Goal: Contribute content

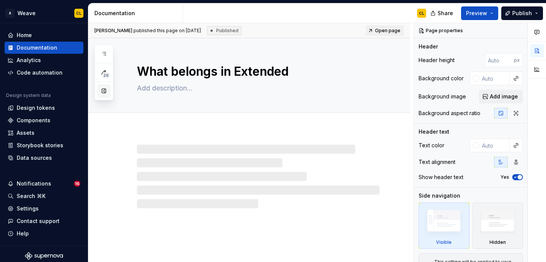
click at [103, 91] on button "button" at bounding box center [104, 91] width 14 height 14
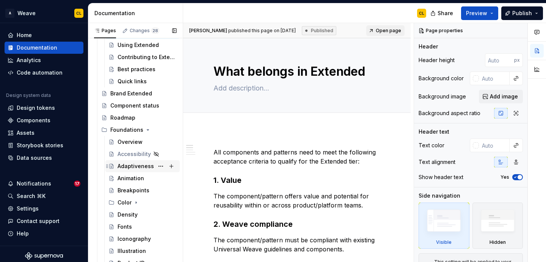
scroll to position [235, 0]
click at [127, 213] on div "Density" at bounding box center [128, 214] width 20 height 8
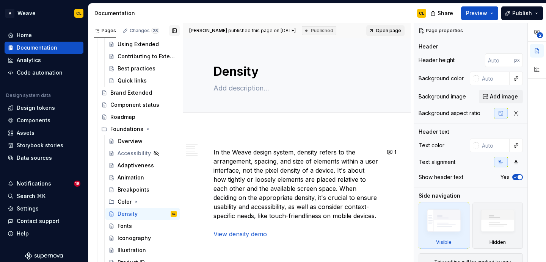
click at [174, 28] on button "button" at bounding box center [174, 30] width 11 height 11
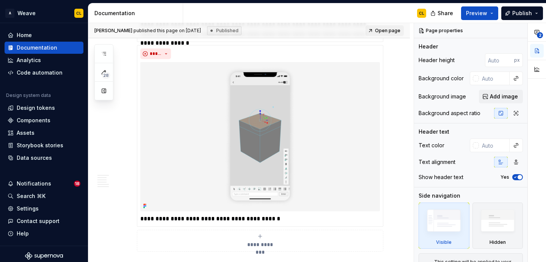
scroll to position [2082, 0]
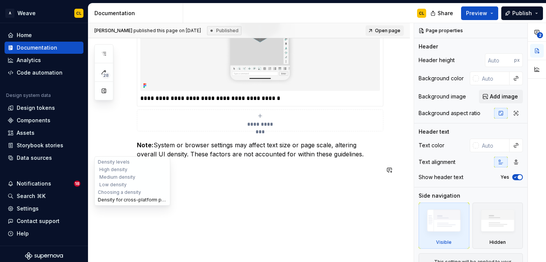
click at [107, 198] on button "Density for cross-platform products" at bounding box center [132, 200] width 72 height 8
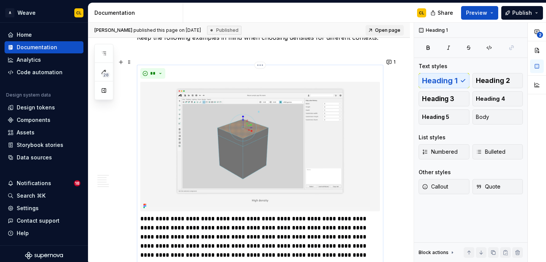
scroll to position [1739, 0]
click at [259, 155] on img at bounding box center [260, 146] width 240 height 129
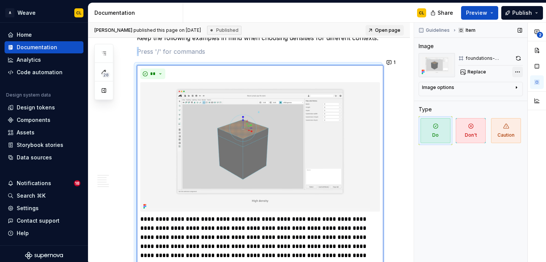
click at [516, 74] on div "**********" at bounding box center [480, 143] width 132 height 240
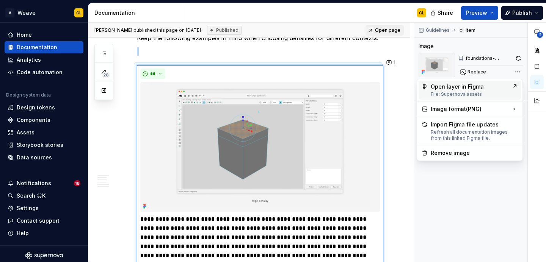
click at [478, 88] on div "Open layer in Figma File: Supernova assets" at bounding box center [470, 90] width 78 height 14
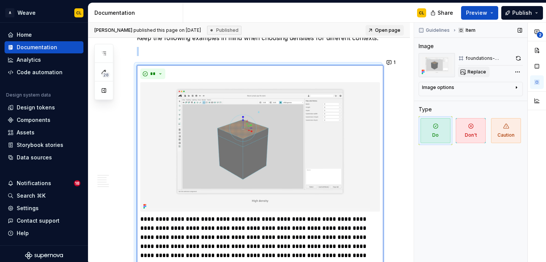
click at [472, 71] on span "Replace" at bounding box center [476, 72] width 19 height 6
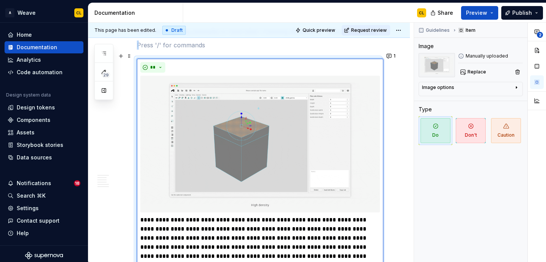
scroll to position [1746, 0]
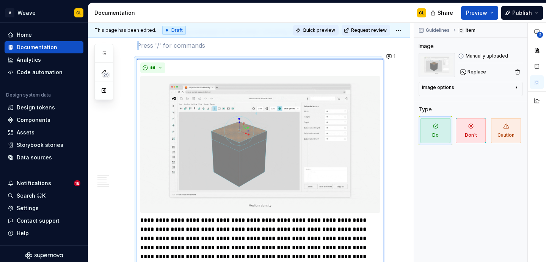
click at [325, 31] on span "Quick preview" at bounding box center [319, 30] width 33 height 6
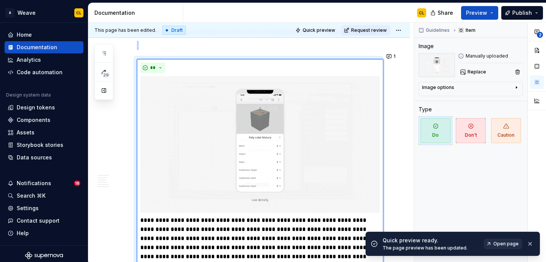
click at [508, 244] on span "Open page" at bounding box center [505, 244] width 25 height 6
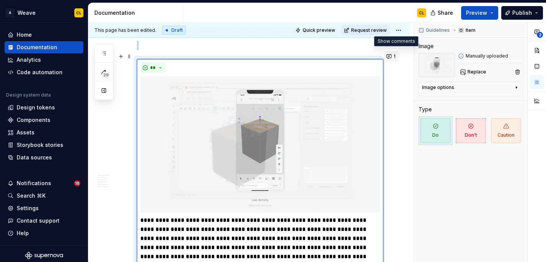
click at [393, 58] on button "1" at bounding box center [391, 56] width 15 height 11
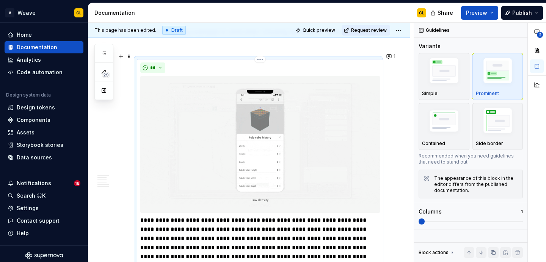
click at [332, 138] on img at bounding box center [260, 144] width 240 height 137
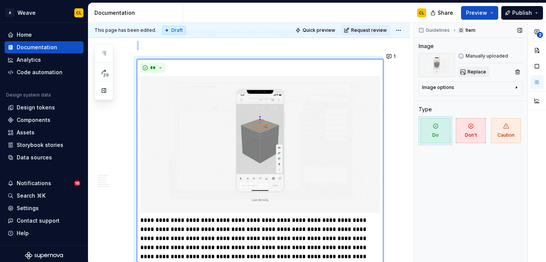
click at [471, 72] on span "Replace" at bounding box center [476, 72] width 19 height 6
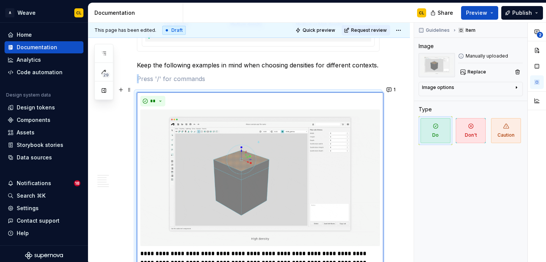
scroll to position [1715, 0]
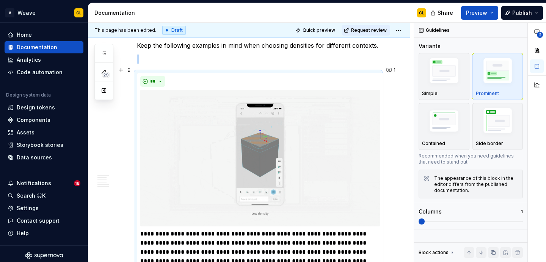
scroll to position [1725, 0]
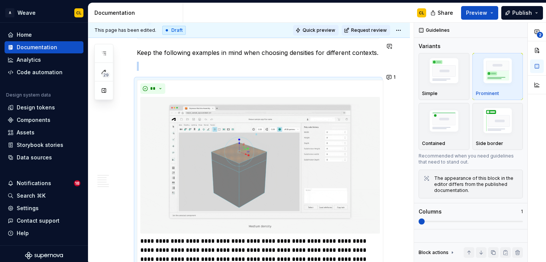
click at [329, 28] on span "Quick preview" at bounding box center [319, 30] width 33 height 6
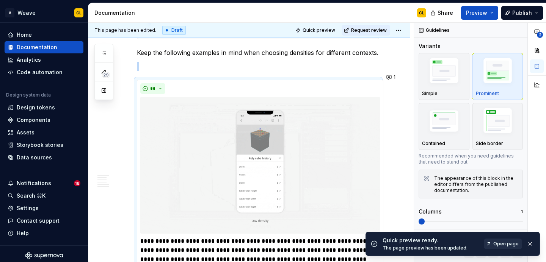
click at [506, 242] on span "Open page" at bounding box center [505, 244] width 25 height 6
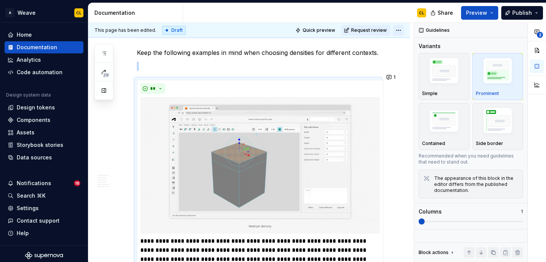
click at [402, 30] on html "A Weave CL Home Documentation Analytics Code automation Design system data Desi…" at bounding box center [273, 131] width 546 height 262
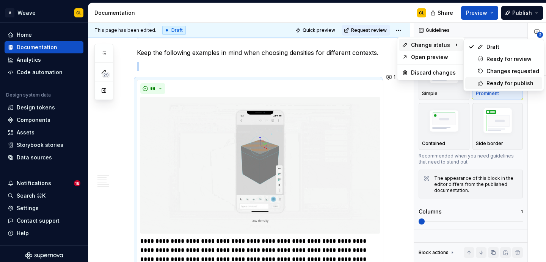
click at [502, 84] on div "Ready for publish" at bounding box center [512, 84] width 53 height 8
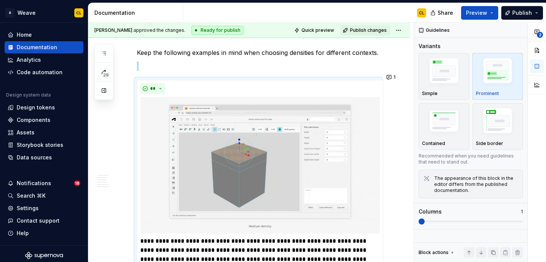
scroll to position [1612, 0]
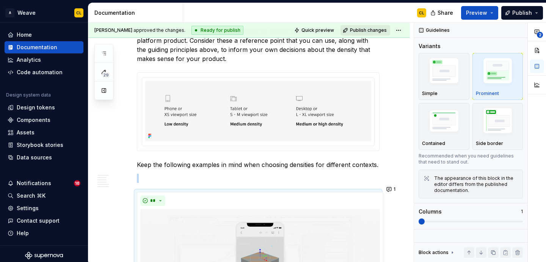
click at [369, 30] on span "Publish changes" at bounding box center [368, 30] width 37 height 6
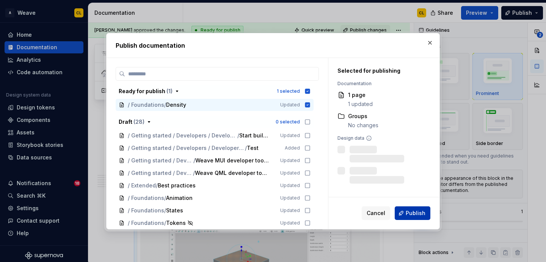
click at [414, 213] on span "Publish" at bounding box center [416, 214] width 20 height 8
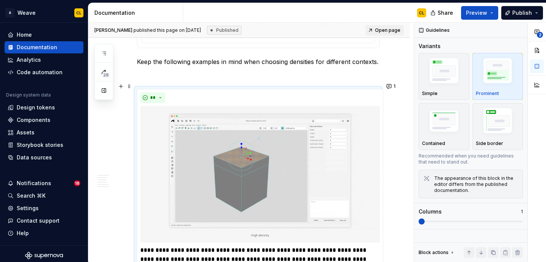
scroll to position [1758, 0]
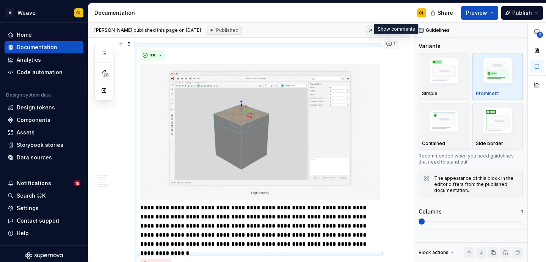
click at [395, 44] on button "1" at bounding box center [391, 44] width 15 height 11
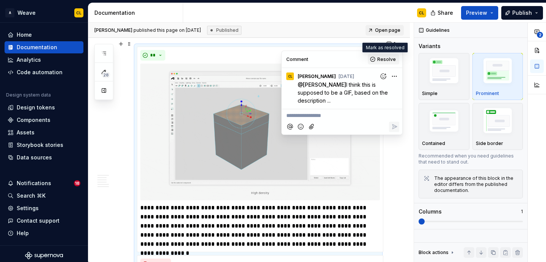
click at [388, 60] on span "Resolve" at bounding box center [386, 59] width 19 height 6
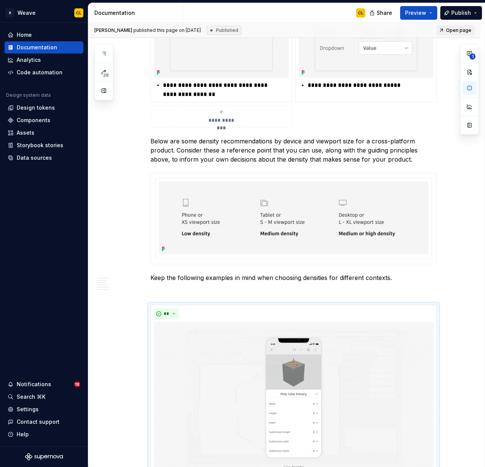
scroll to position [1478, 0]
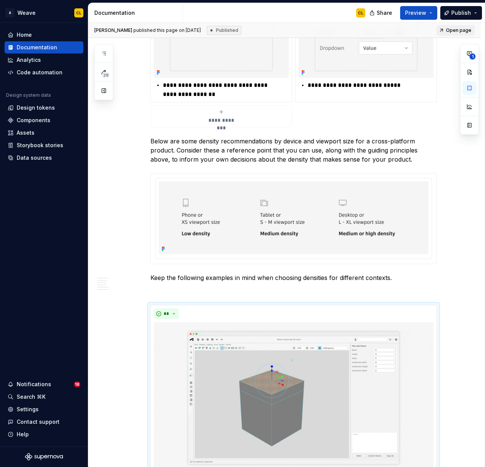
type textarea "*"
